Goal: Information Seeking & Learning: Find specific fact

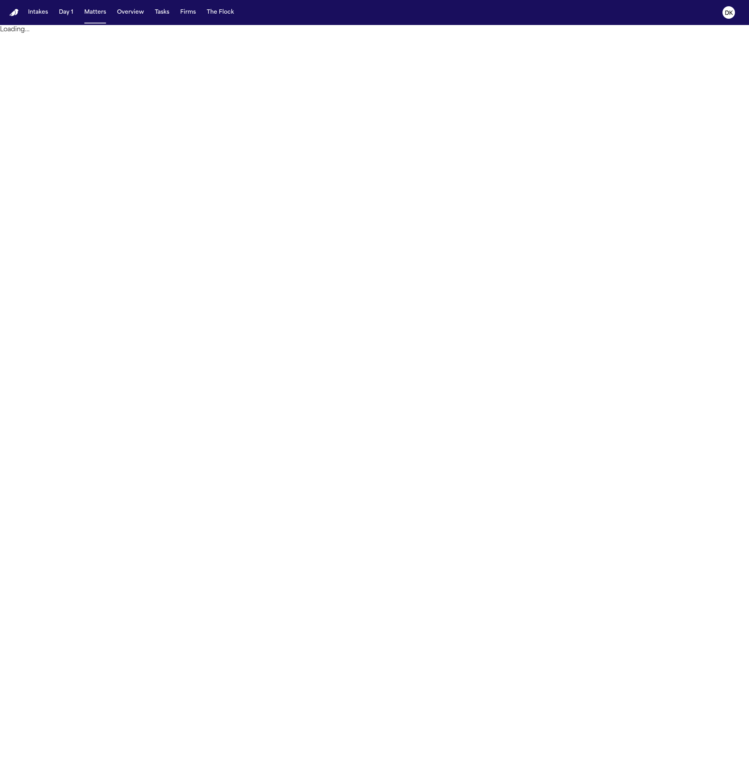
click at [730, 11] on text "DK" at bounding box center [729, 13] width 8 height 5
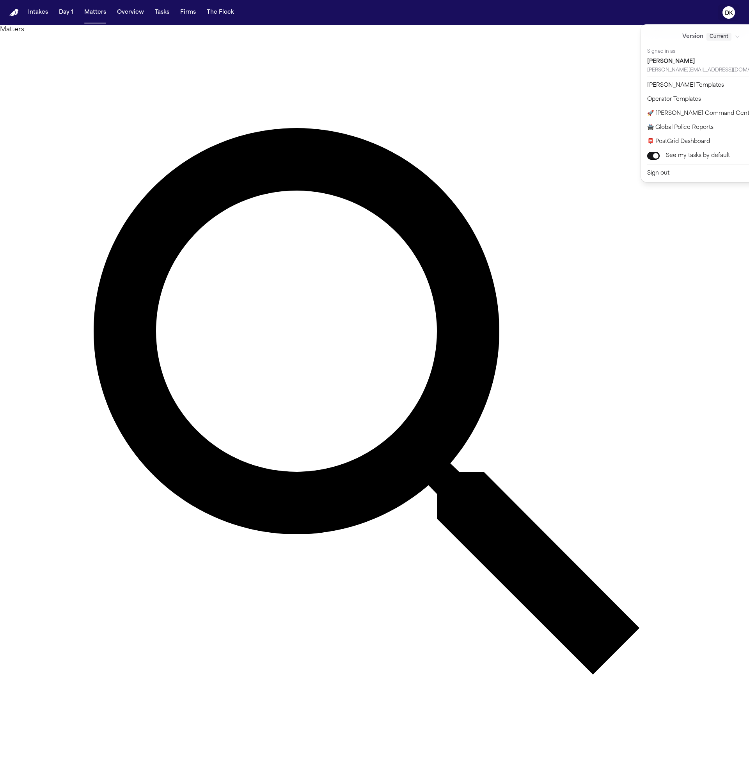
click at [726, 20] on button "DK" at bounding box center [729, 12] width 22 height 17
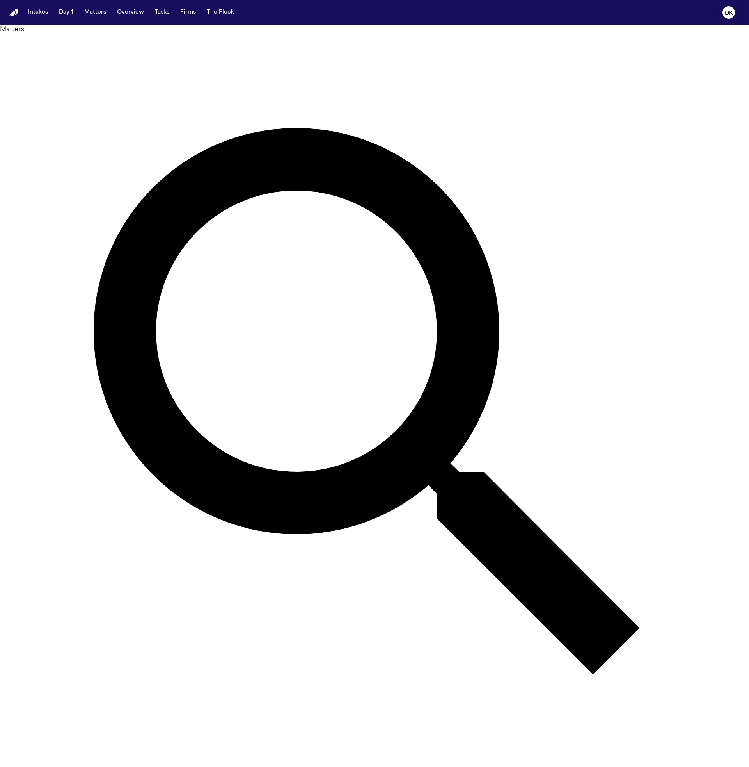
click at [727, 16] on text "DK" at bounding box center [729, 13] width 8 height 5
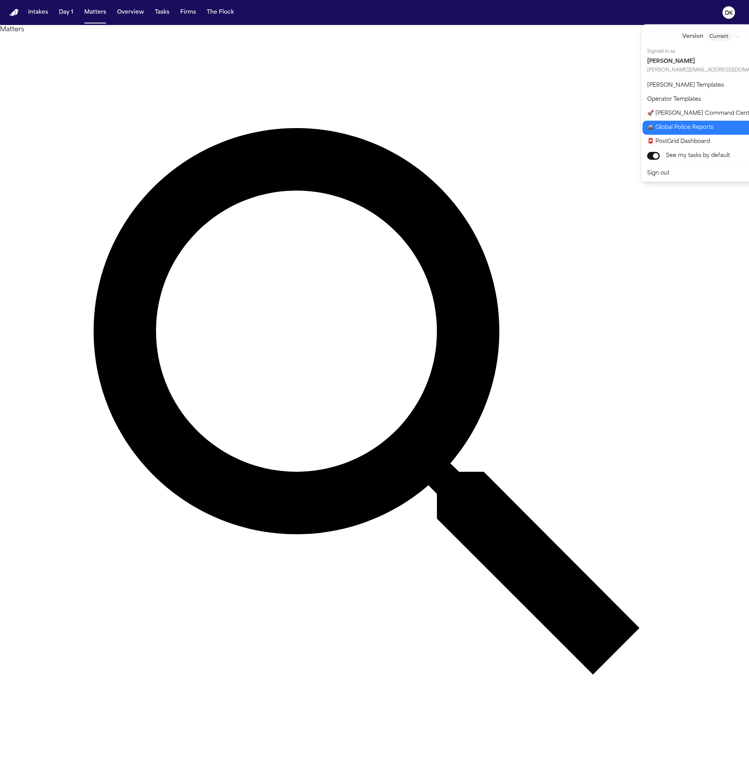
drag, startPoint x: 709, startPoint y: 114, endPoint x: 708, endPoint y: 128, distance: 13.7
click at [708, 128] on div "Version Current Signed in as Dean Keinan dean@finchlegal.com Bland Templates Op…" at bounding box center [716, 103] width 150 height 158
click at [708, 128] on button "🚔 Global Police Reports" at bounding box center [716, 128] width 147 height 14
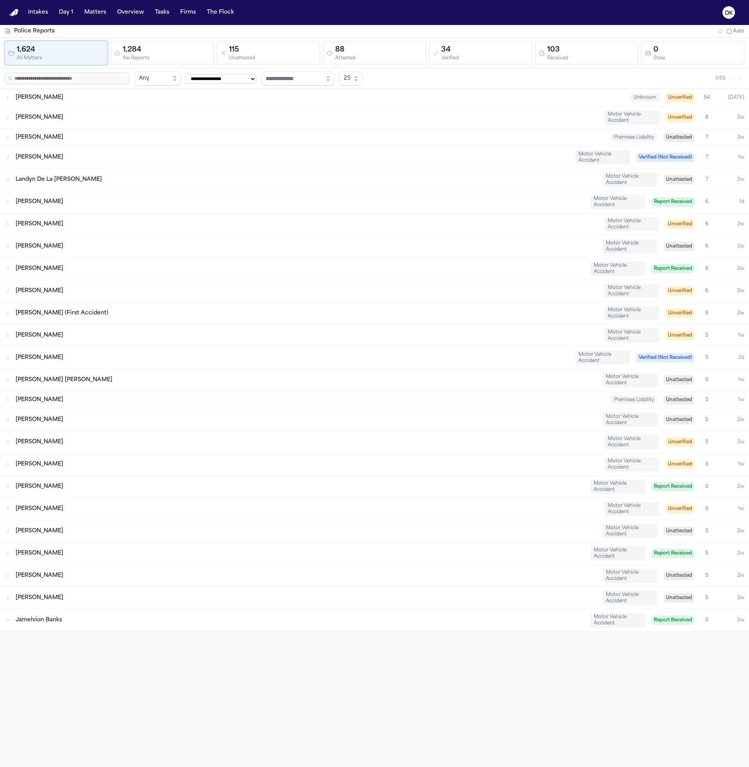
click at [92, 52] on div "1,624" at bounding box center [60, 50] width 87 height 11
click at [159, 52] on div "1,284" at bounding box center [166, 50] width 87 height 11
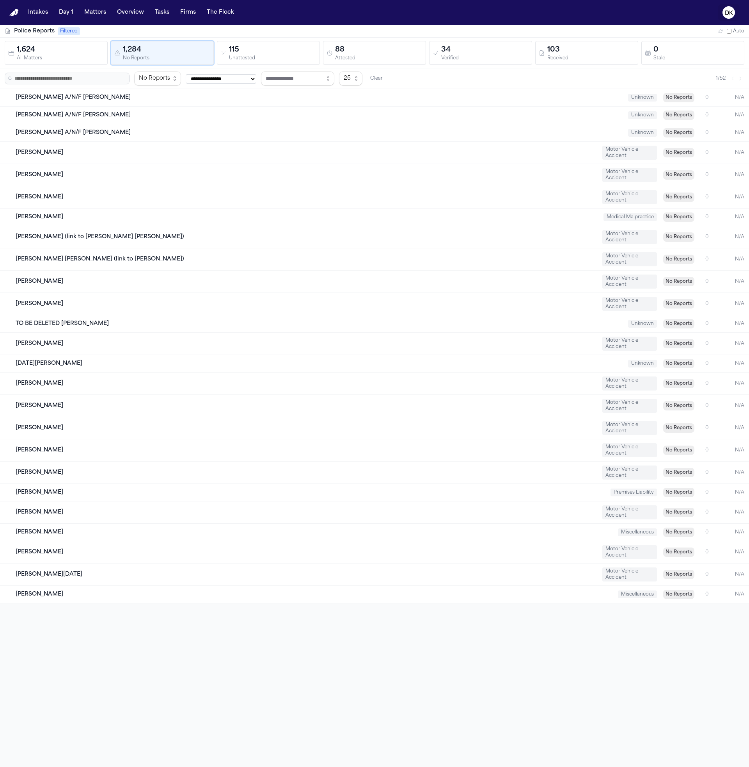
click at [739, 14] on button "DK" at bounding box center [729, 12] width 22 height 17
click at [702, 115] on button "🚀 [PERSON_NAME] Command Center" at bounding box center [716, 114] width 147 height 14
select select "**"
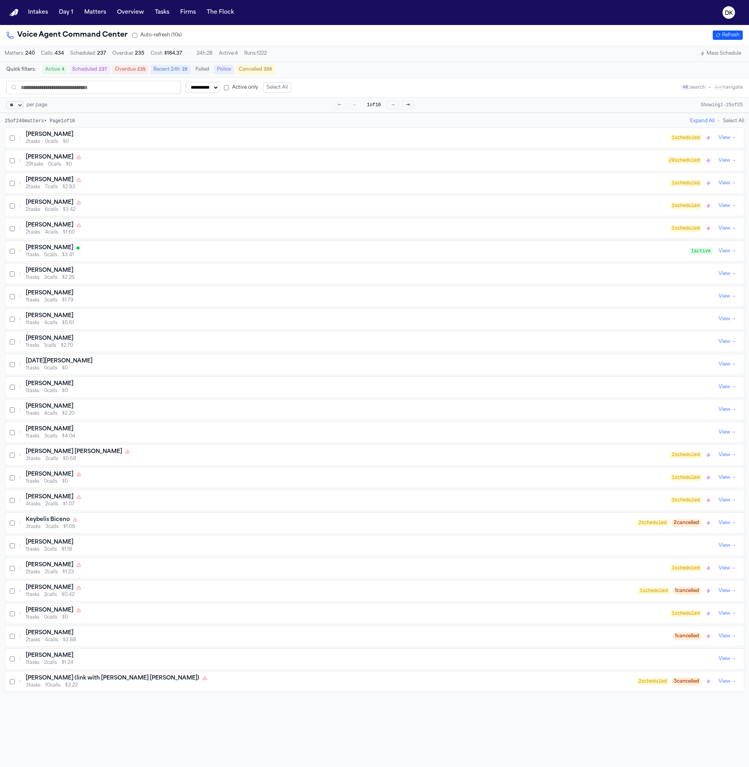
click at [403, 167] on div "29 tasks 0 calls $0" at bounding box center [347, 164] width 642 height 6
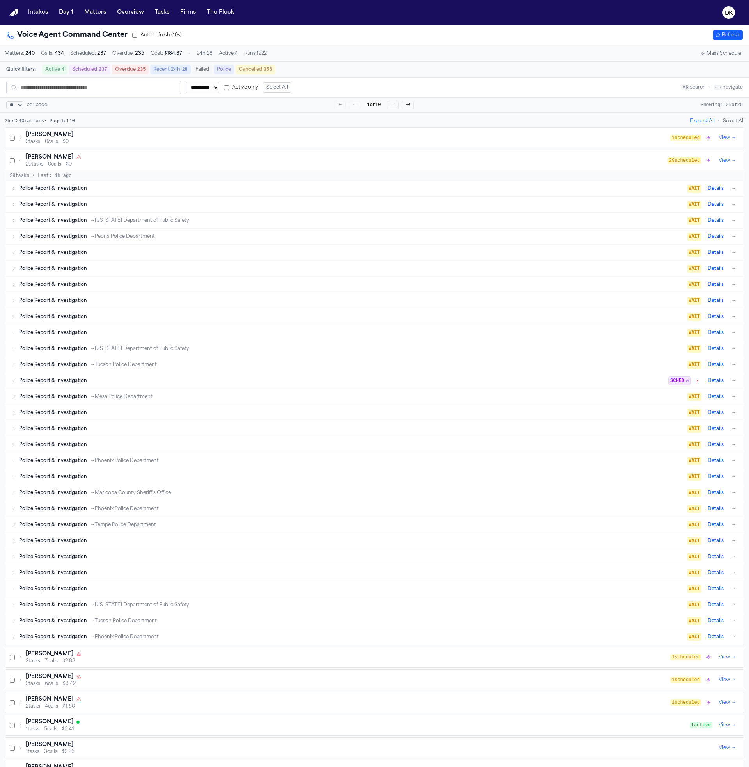
click at [465, 192] on div "Police Report & Investigation" at bounding box center [353, 188] width 668 height 6
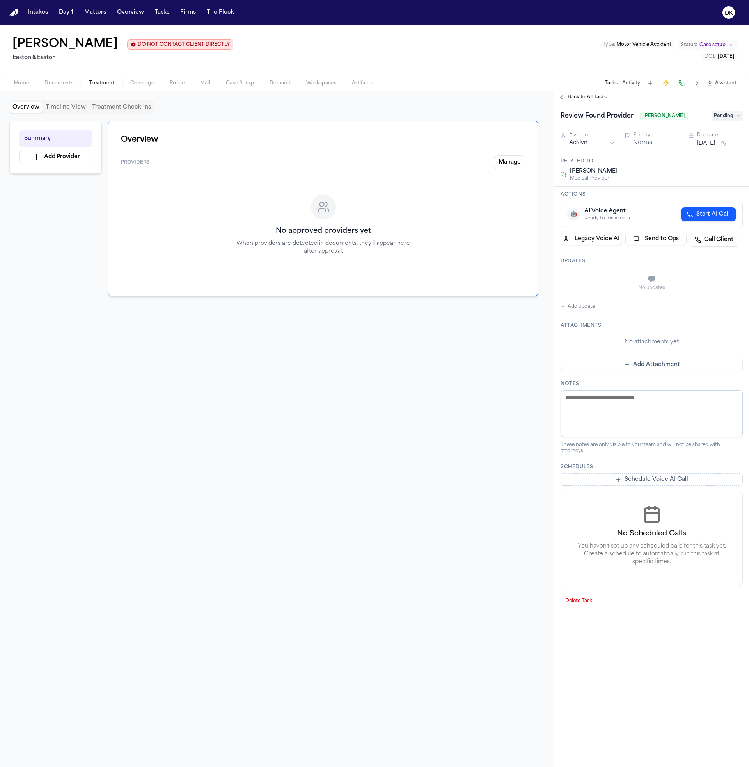
click at [178, 354] on div at bounding box center [323, 365] width 431 height 100
click at [726, 14] on text "DK" at bounding box center [729, 13] width 8 height 5
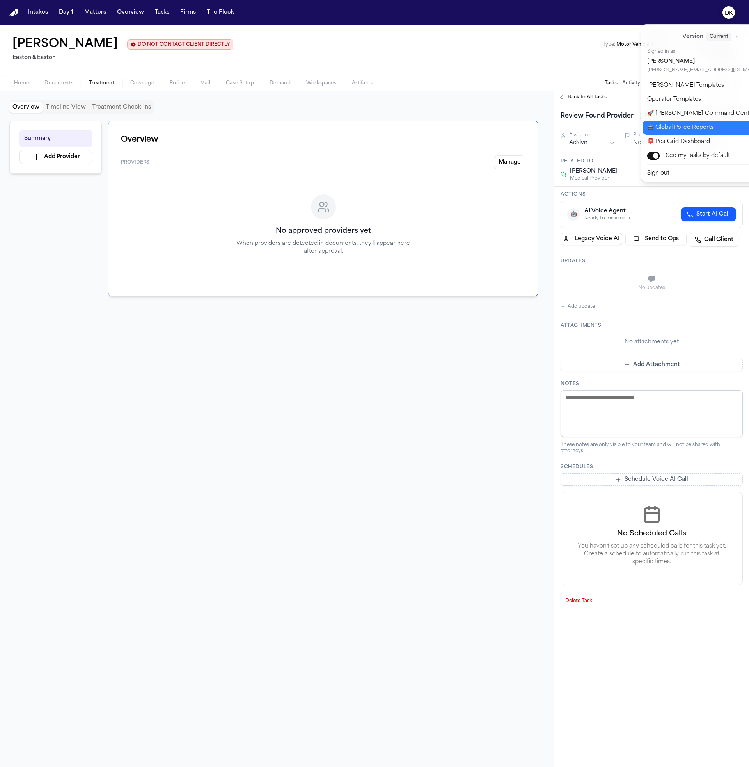
click at [698, 129] on button "🚔 Global Police Reports" at bounding box center [716, 128] width 147 height 14
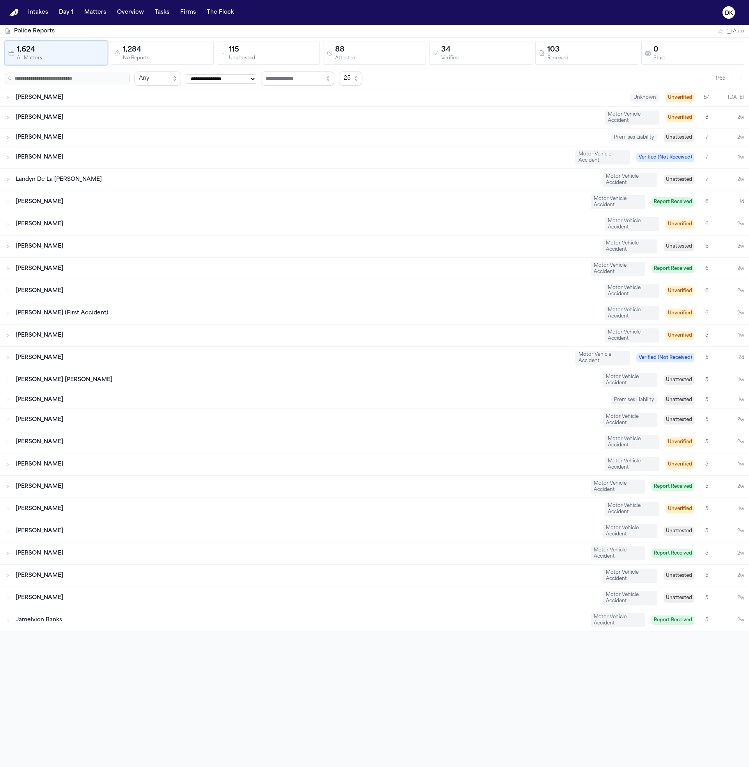
click at [197, 120] on div "[PERSON_NAME]" at bounding box center [307, 118] width 583 height 8
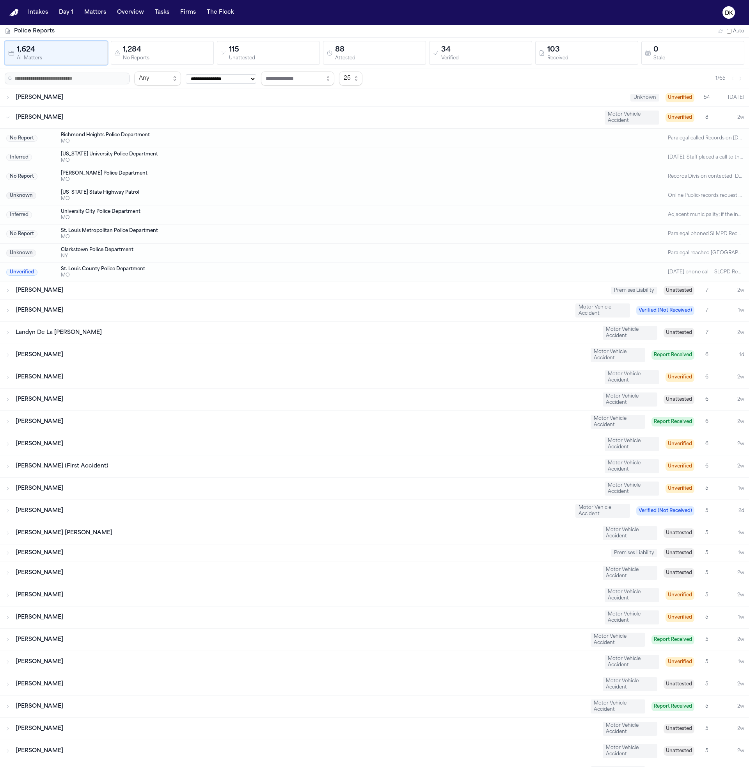
click at [187, 105] on div "[PERSON_NAME] Unknown Unverified 54 [DATE]" at bounding box center [374, 97] width 749 height 17
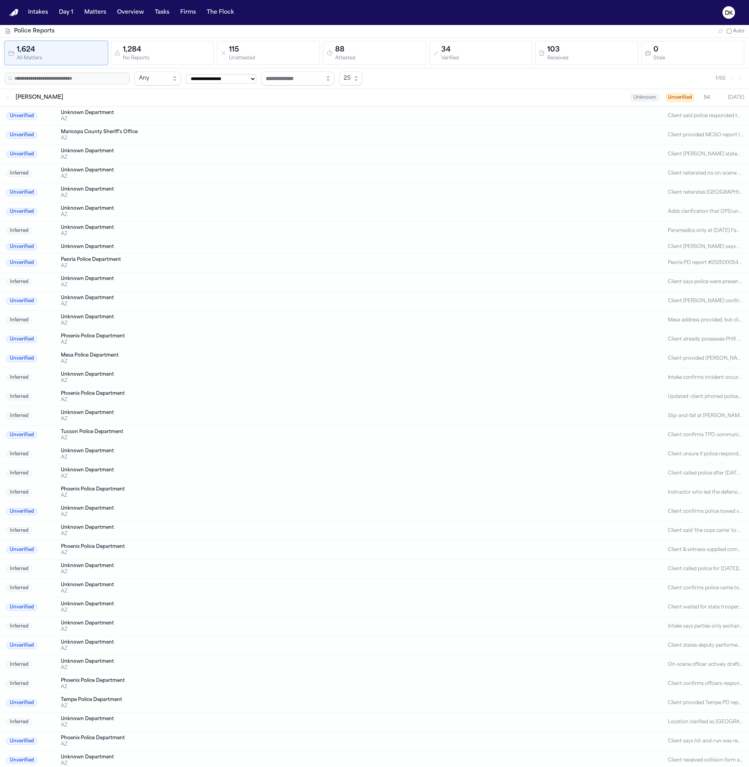
click at [572, 94] on div "[PERSON_NAME]" at bounding box center [320, 98] width 609 height 8
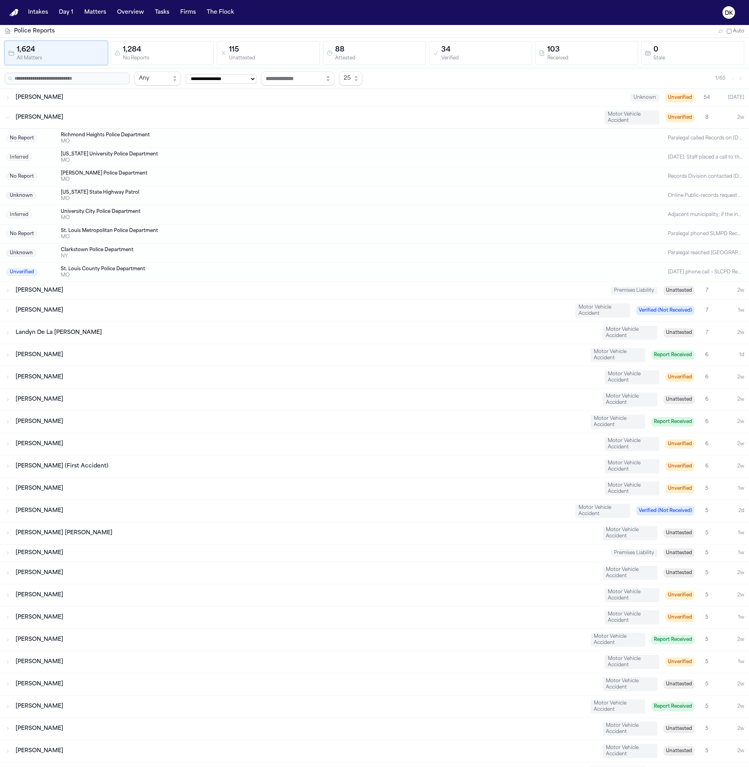
click at [438, 117] on div "[PERSON_NAME]" at bounding box center [307, 118] width 583 height 8
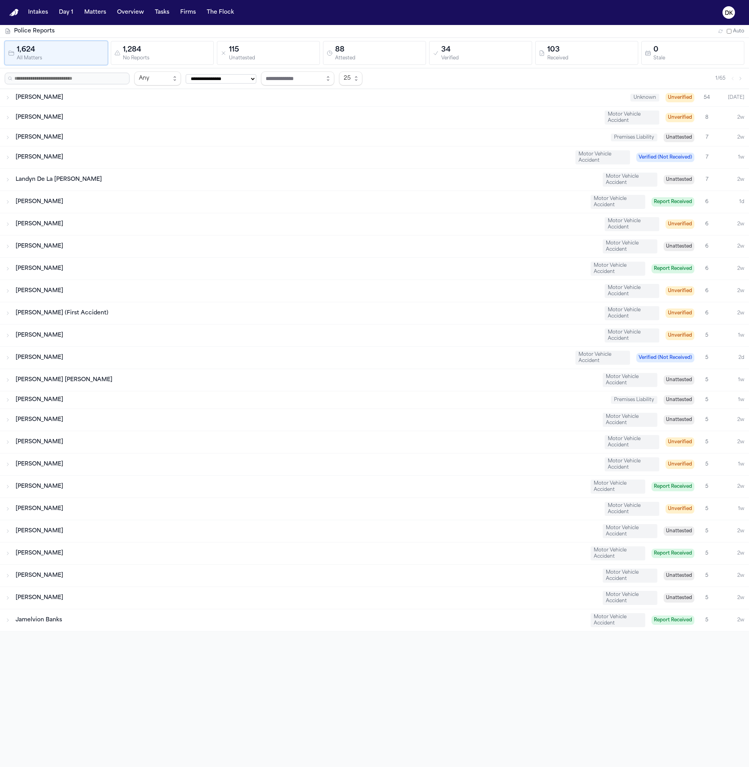
click at [413, 160] on div "[PERSON_NAME]" at bounding box center [293, 157] width 554 height 8
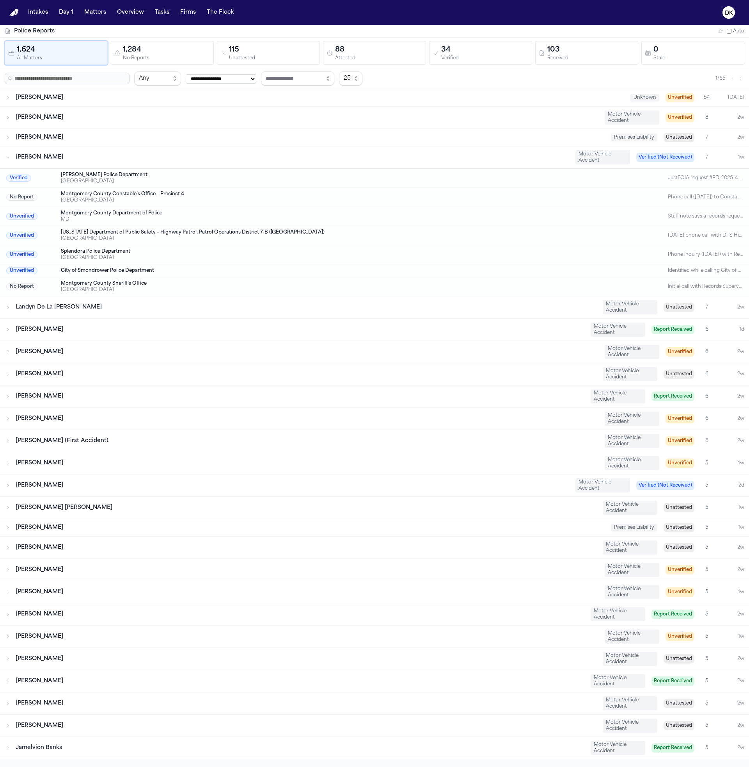
click at [413, 160] on div "[PERSON_NAME]" at bounding box center [293, 157] width 554 height 8
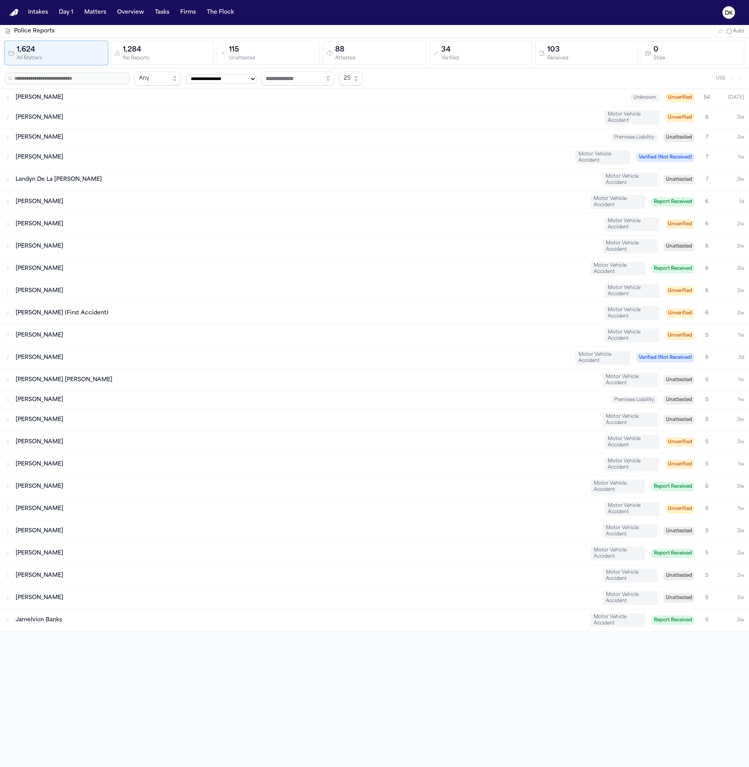
click at [417, 140] on div "[PERSON_NAME]" at bounding box center [310, 138] width 589 height 8
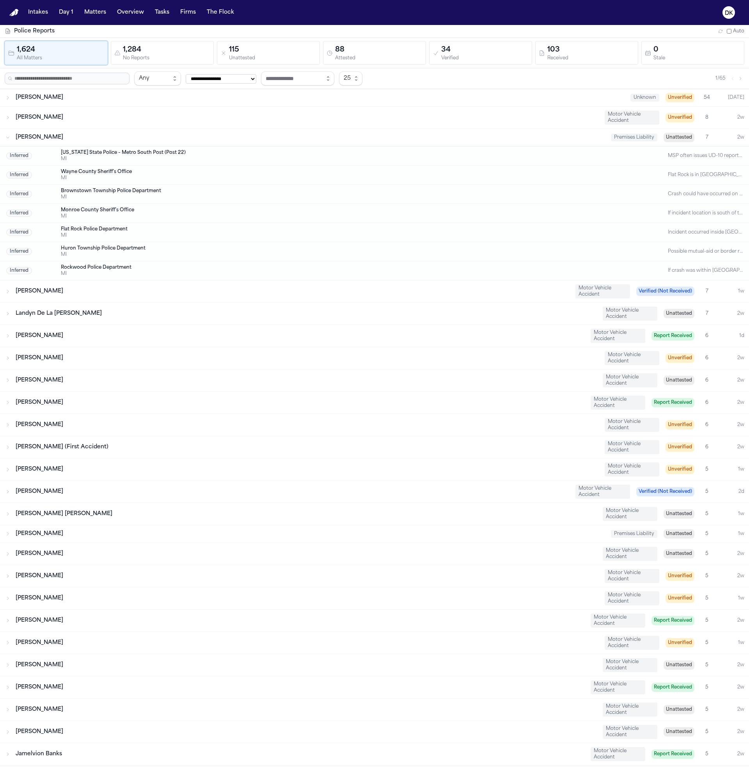
click at [417, 140] on div "[PERSON_NAME]" at bounding box center [310, 138] width 589 height 8
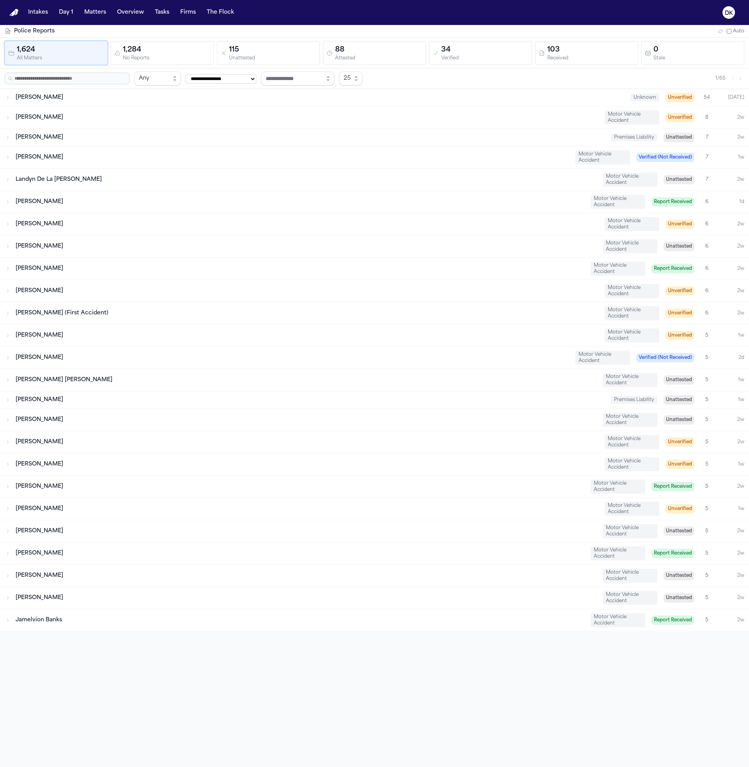
click at [424, 116] on div "[PERSON_NAME]" at bounding box center [307, 118] width 583 height 8
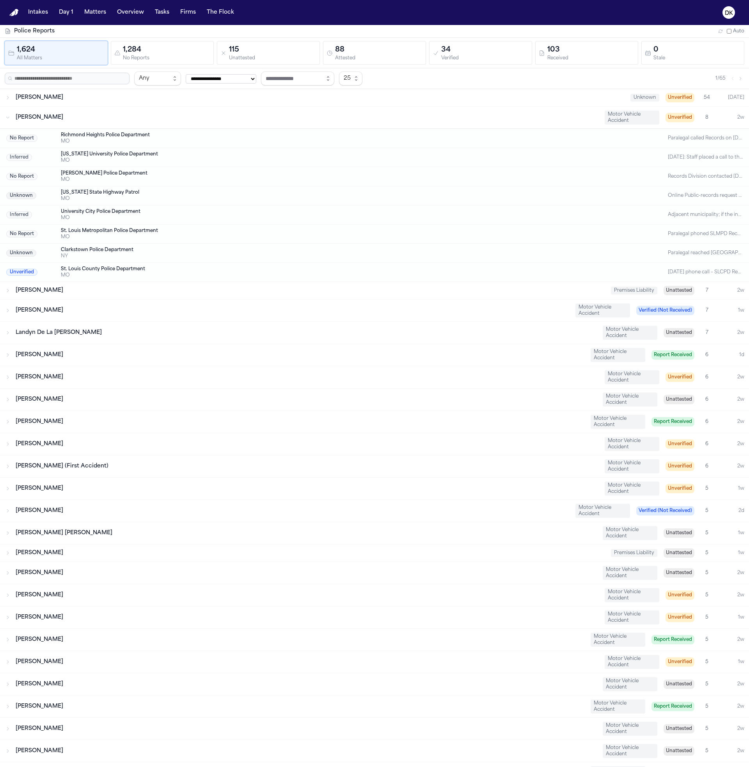
click at [424, 116] on div "[PERSON_NAME]" at bounding box center [307, 118] width 583 height 8
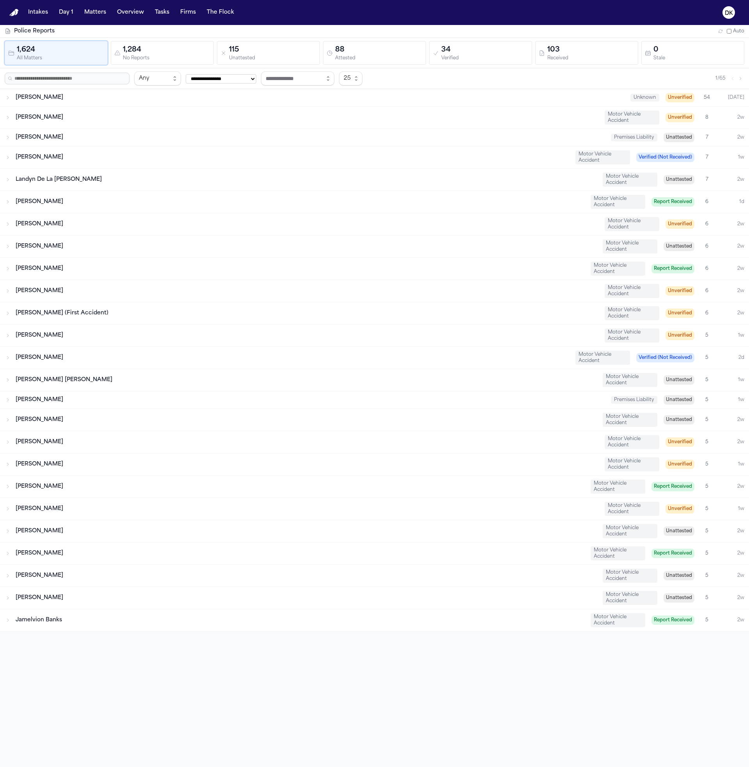
click at [415, 101] on div "[PERSON_NAME]" at bounding box center [320, 98] width 609 height 8
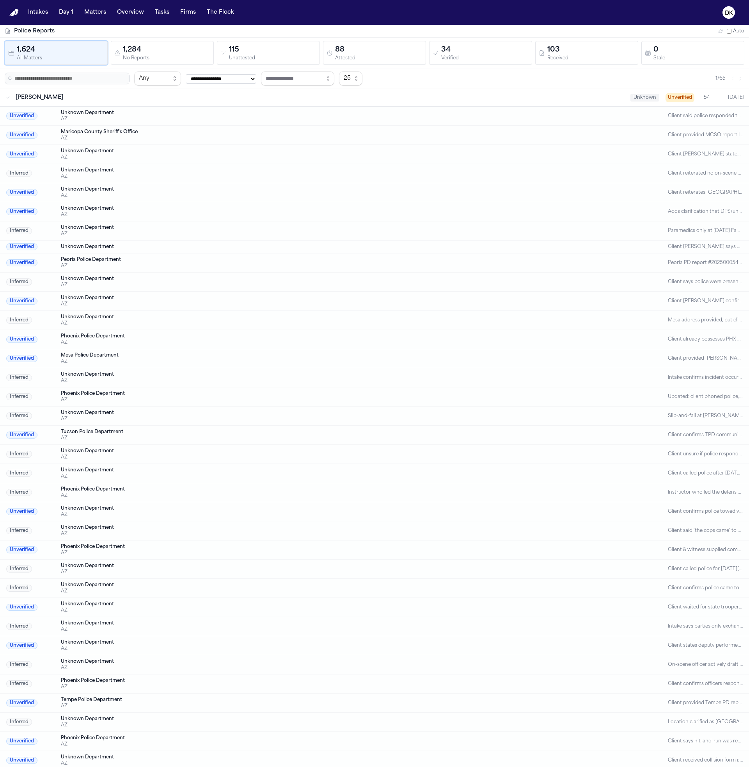
click at [415, 101] on div "[PERSON_NAME]" at bounding box center [320, 98] width 609 height 8
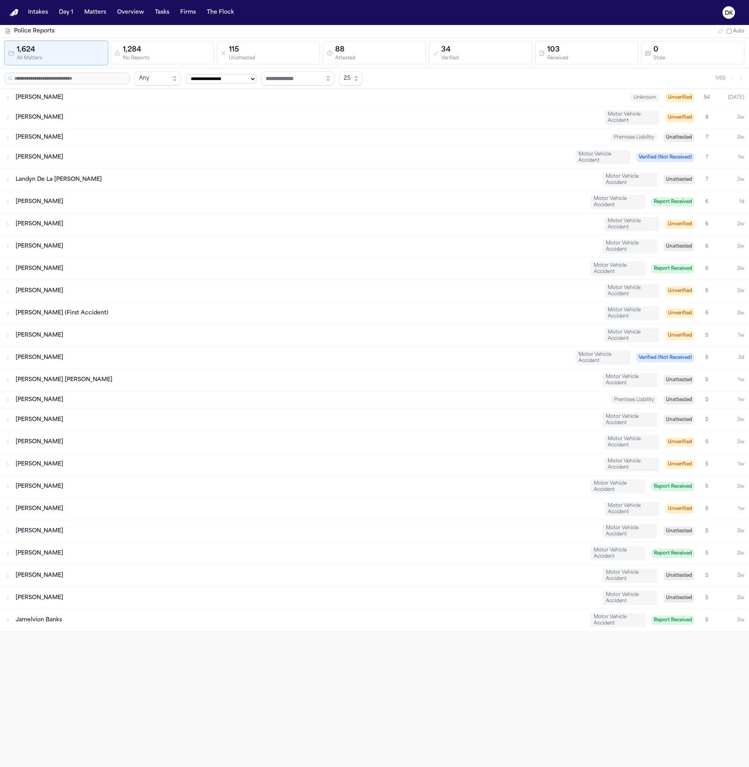
click at [415, 101] on div "[PERSON_NAME]" at bounding box center [320, 98] width 609 height 8
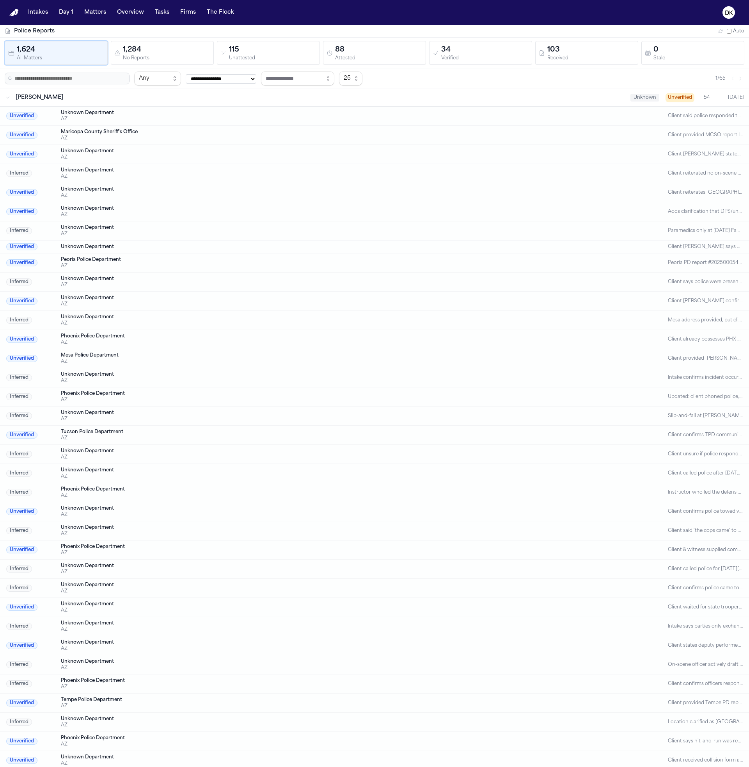
click at [402, 123] on div "Unverified Unknown Department AZ Client said police responded to Valley-Metro b…" at bounding box center [374, 116] width 749 height 19
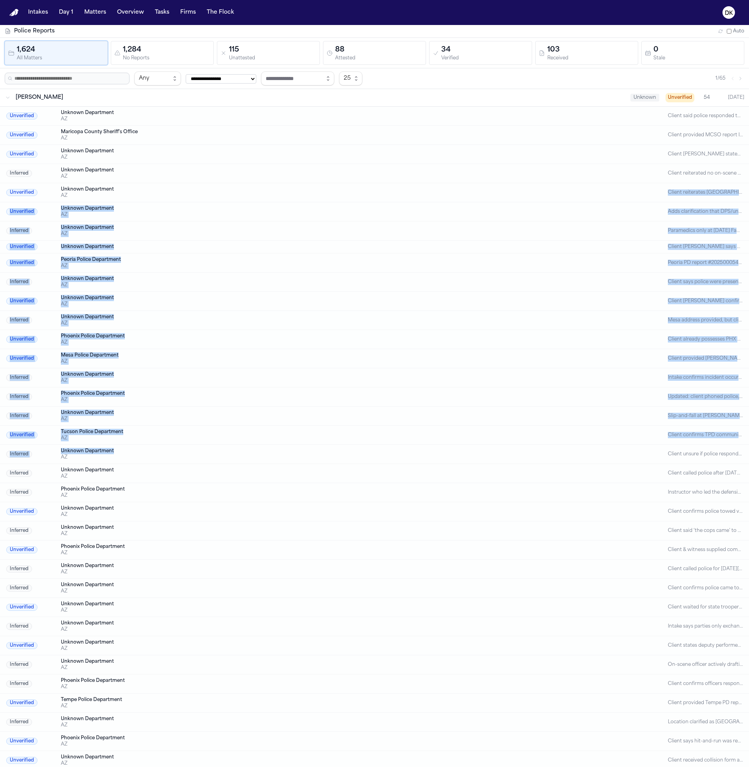
drag, startPoint x: 358, startPoint y: 201, endPoint x: 223, endPoint y: 519, distance: 344.9
click at [224, 501] on div "Unverified Unknown Department AZ Client said police responded to Valley-Metro b…" at bounding box center [374, 616] width 749 height 1020
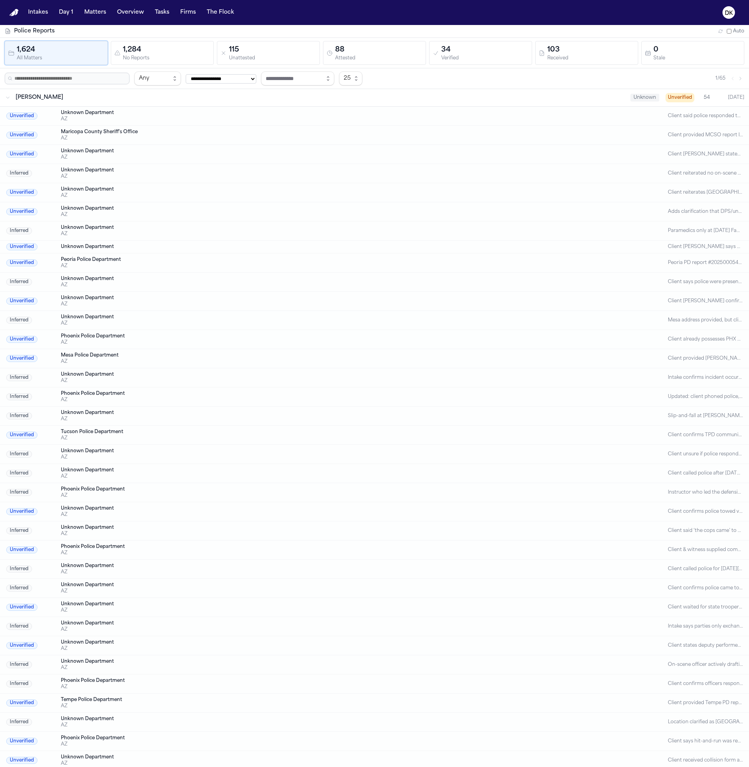
click at [223, 519] on div "Unverified Unknown Department AZ Client confirms police towed vehicles and has …" at bounding box center [374, 511] width 749 height 19
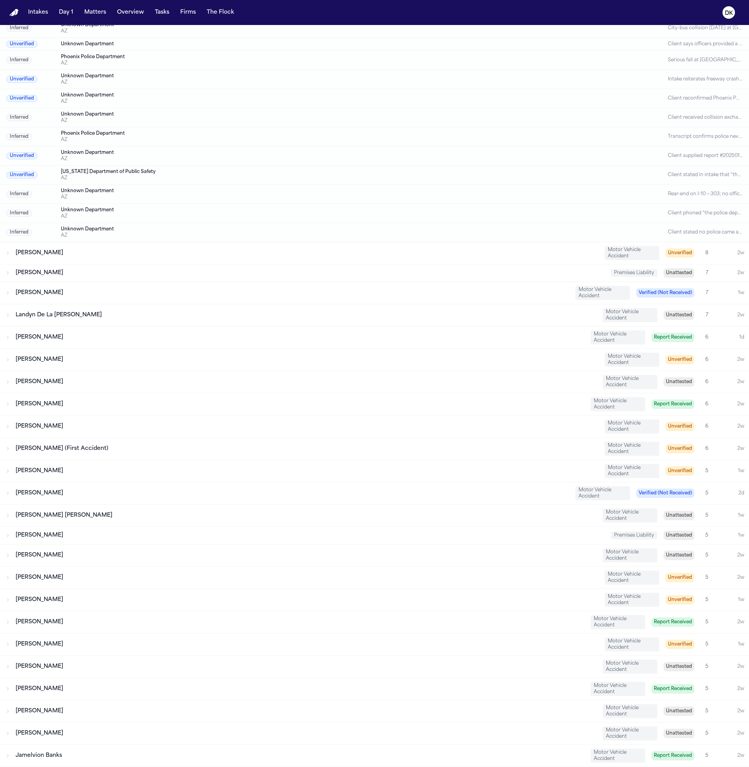
scroll to position [600, 0]
